Goal: Information Seeking & Learning: Find specific page/section

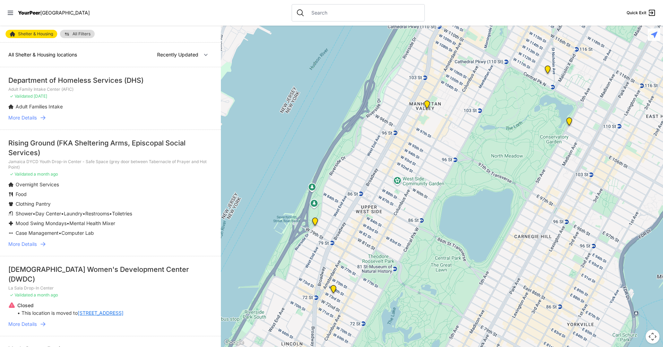
drag, startPoint x: 484, startPoint y: 164, endPoint x: 319, endPoint y: 117, distance: 171.7
click at [319, 117] on div at bounding box center [442, 187] width 442 height 322
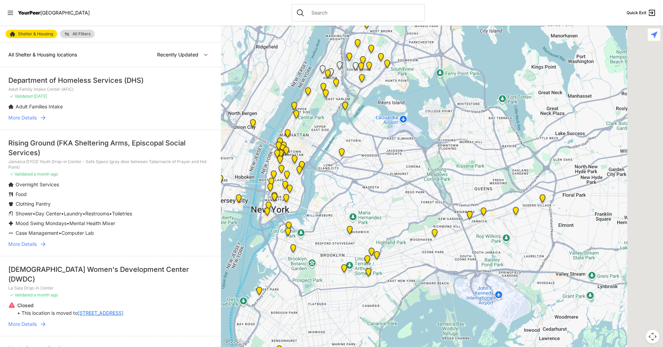
drag, startPoint x: 441, startPoint y: 194, endPoint x: 394, endPoint y: 172, distance: 51.5
click at [356, 144] on div at bounding box center [442, 187] width 442 height 322
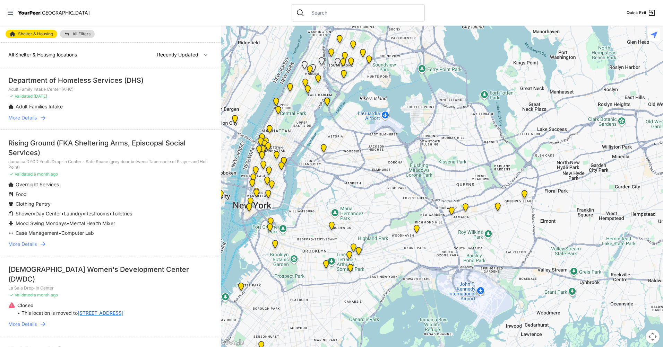
drag, startPoint x: 465, startPoint y: 187, endPoint x: 474, endPoint y: 195, distance: 12.3
click at [474, 195] on div at bounding box center [442, 187] width 442 height 322
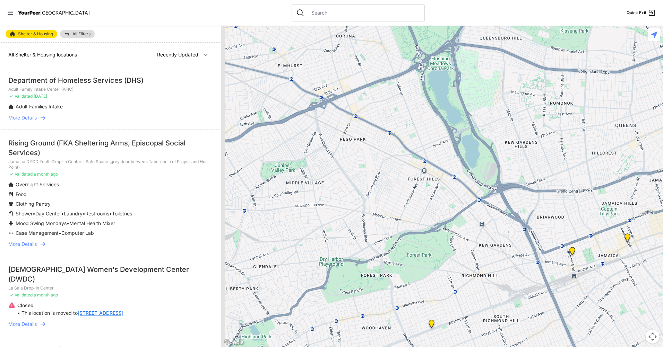
drag, startPoint x: 436, startPoint y: 210, endPoint x: 558, endPoint y: 206, distance: 121.4
click at [558, 206] on div at bounding box center [442, 187] width 442 height 322
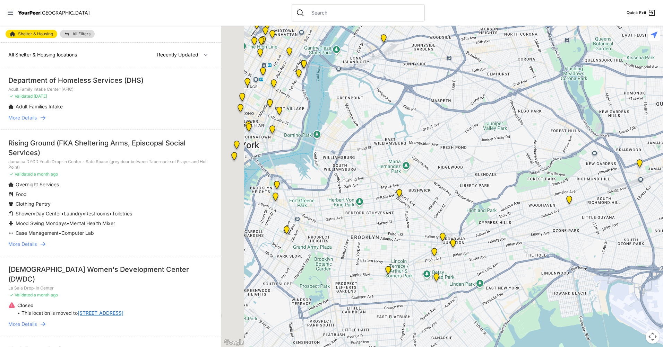
drag, startPoint x: 370, startPoint y: 184, endPoint x: 515, endPoint y: 135, distance: 152.9
click at [515, 135] on div at bounding box center [442, 187] width 442 height 322
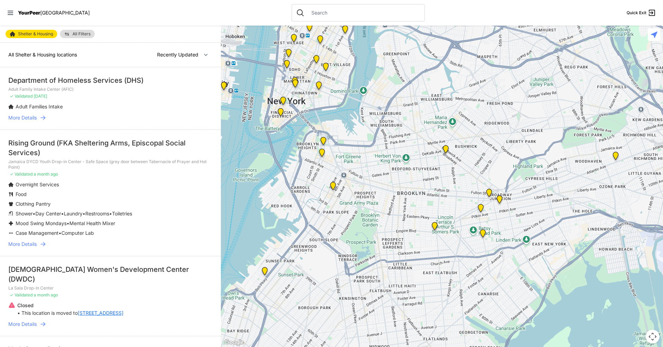
drag, startPoint x: 447, startPoint y: 144, endPoint x: 461, endPoint y: 131, distance: 18.9
click at [456, 108] on div at bounding box center [442, 187] width 442 height 322
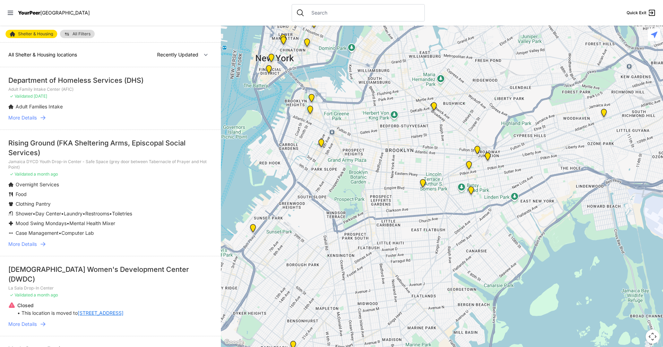
drag, startPoint x: 398, startPoint y: 253, endPoint x: 385, endPoint y: 211, distance: 44.5
click at [385, 211] on div at bounding box center [442, 187] width 442 height 322
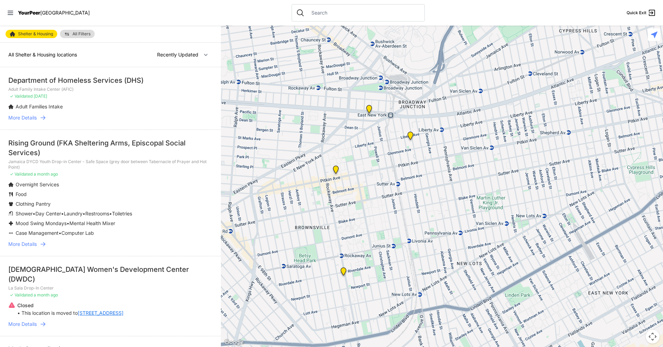
drag, startPoint x: 483, startPoint y: 126, endPoint x: 449, endPoint y: 141, distance: 37.4
click at [449, 141] on div at bounding box center [442, 187] width 442 height 322
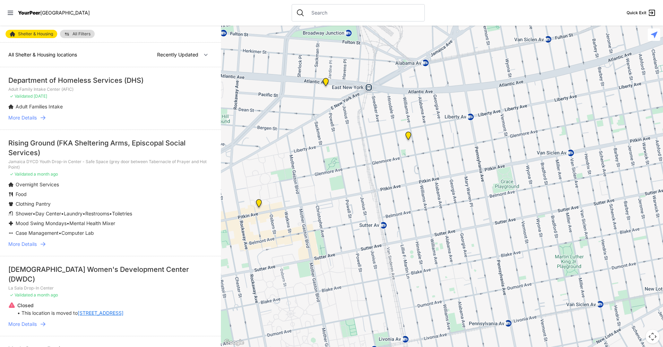
drag, startPoint x: 486, startPoint y: 138, endPoint x: 383, endPoint y: 152, distance: 103.6
click at [383, 152] on div at bounding box center [442, 187] width 442 height 322
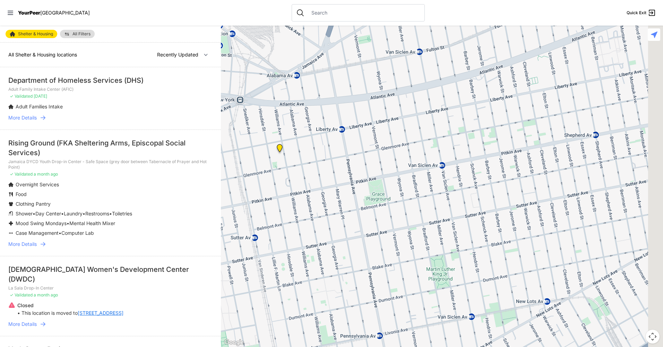
drag, startPoint x: 453, startPoint y: 135, endPoint x: 373, endPoint y: 146, distance: 80.1
click at [373, 146] on div at bounding box center [442, 187] width 442 height 322
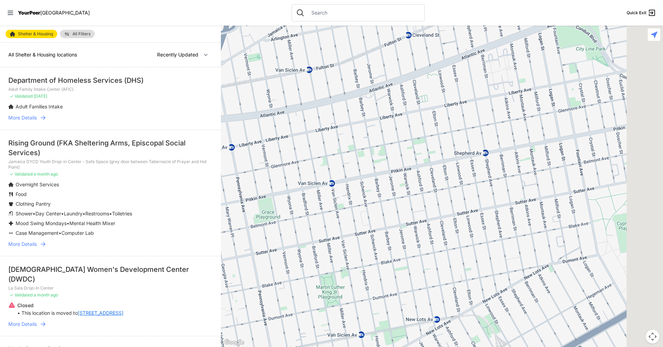
drag, startPoint x: 457, startPoint y: 126, endPoint x: 368, endPoint y: 140, distance: 89.5
click at [368, 140] on div at bounding box center [442, 187] width 442 height 322
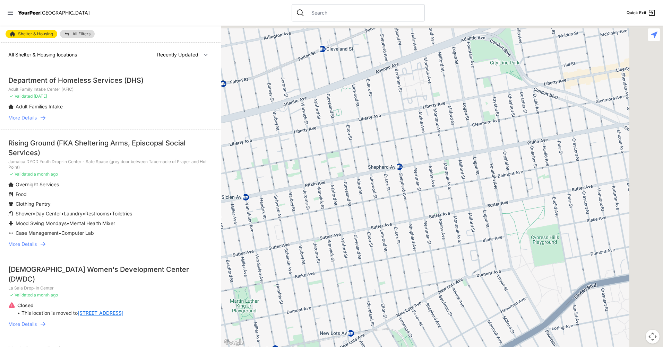
drag, startPoint x: 452, startPoint y: 129, endPoint x: 411, endPoint y: 136, distance: 42.2
click at [411, 136] on div at bounding box center [442, 187] width 442 height 322
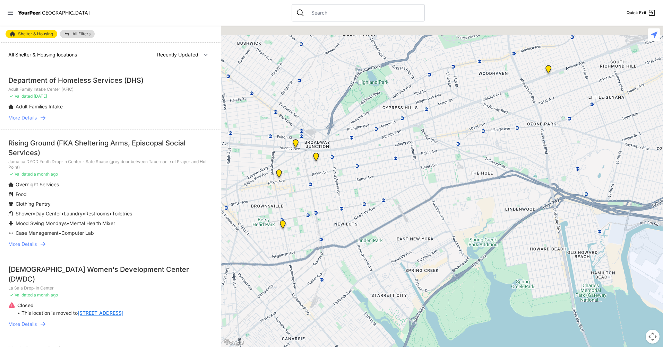
drag, startPoint x: 447, startPoint y: 120, endPoint x: 415, endPoint y: 146, distance: 41.4
click at [415, 146] on div at bounding box center [442, 187] width 442 height 322
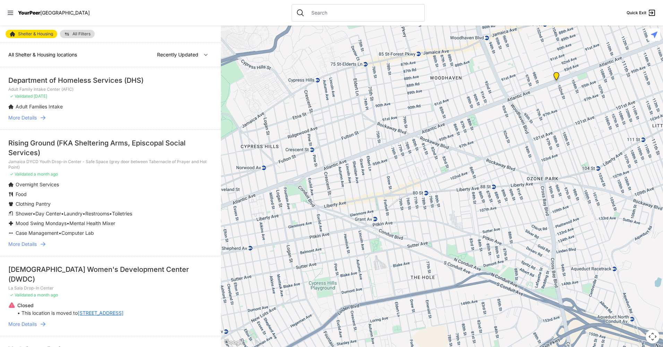
drag, startPoint x: 519, startPoint y: 122, endPoint x: 428, endPoint y: 178, distance: 107.2
click at [428, 178] on div at bounding box center [442, 187] width 442 height 322
click at [556, 75] on img "Adult Drop-in Center" at bounding box center [556, 77] width 9 height 11
